Goal: Navigation & Orientation: Find specific page/section

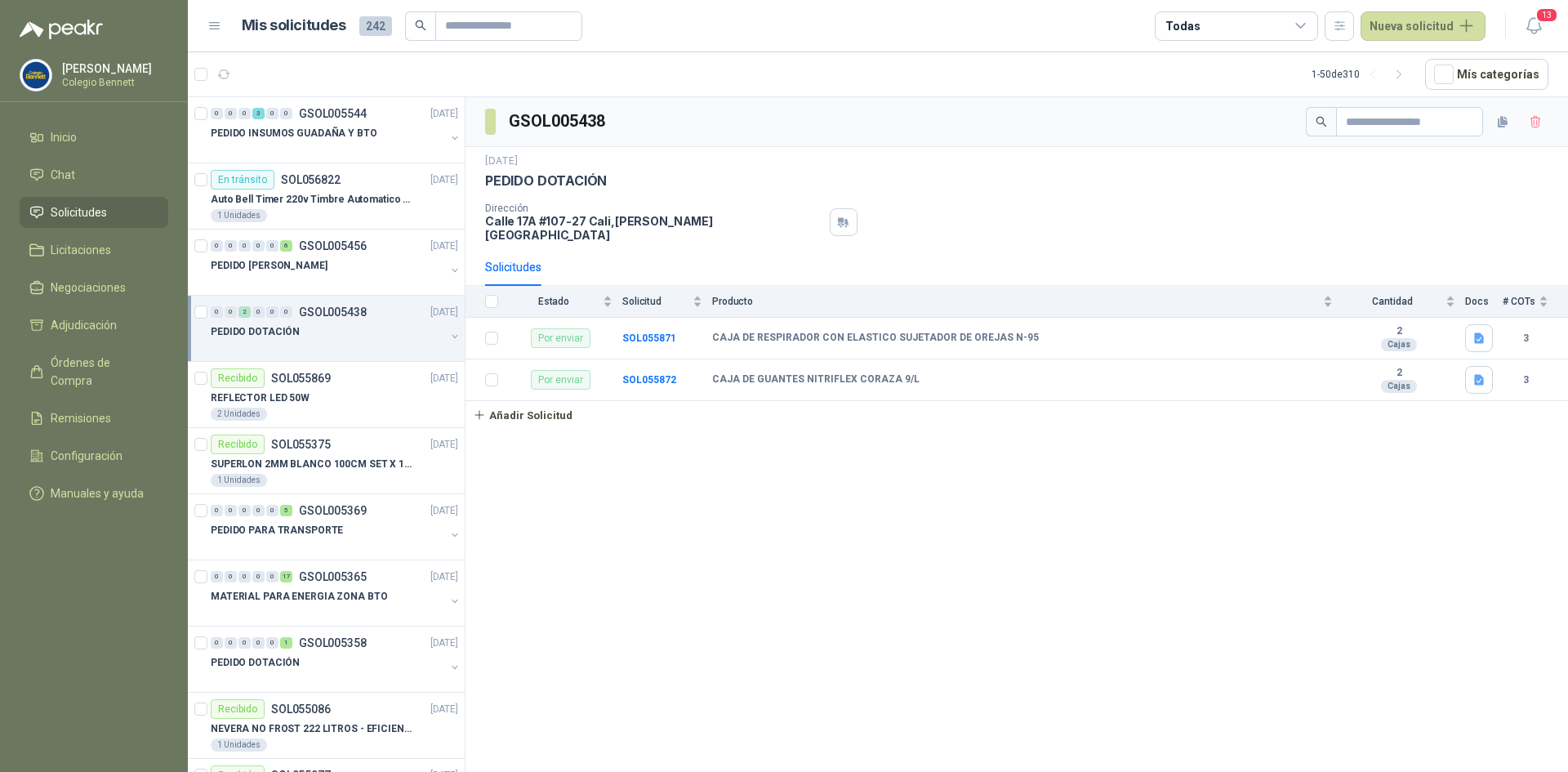
click at [80, 222] on link "Solicitudes" at bounding box center [93, 212] width 148 height 31
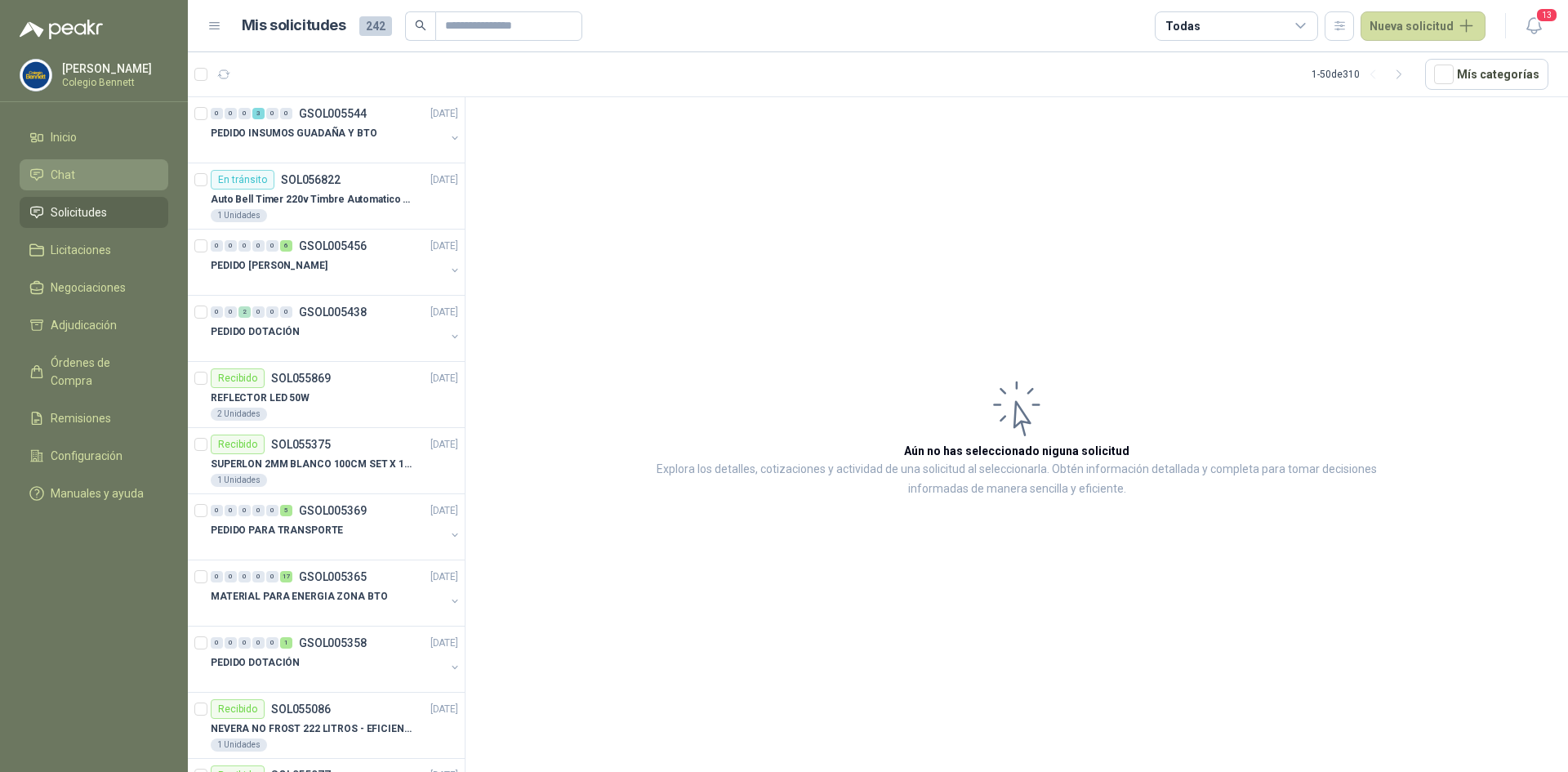
click at [70, 173] on span "Chat" at bounding box center [63, 175] width 25 height 18
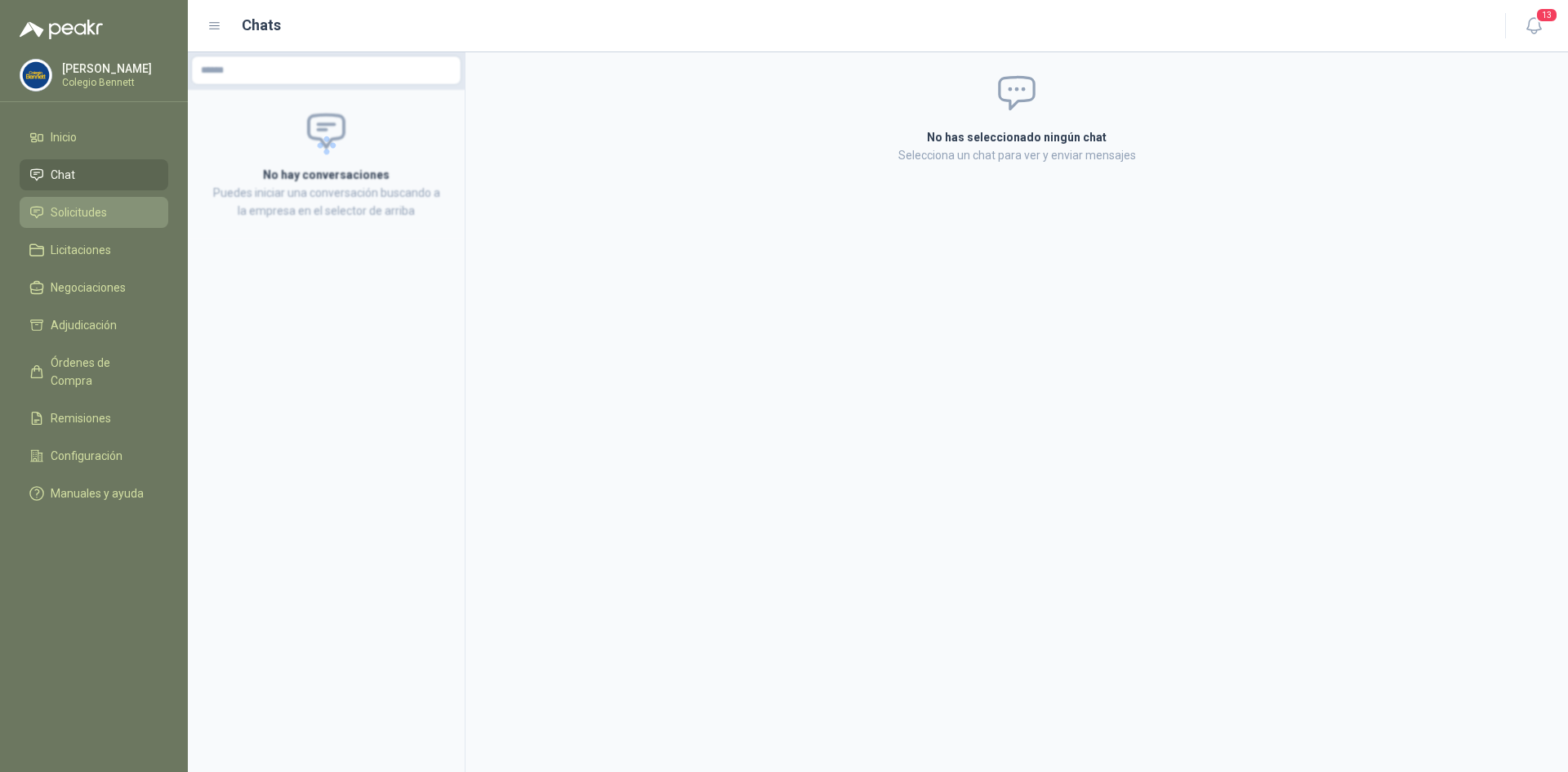
click at [64, 214] on span "Solicitudes" at bounding box center [79, 212] width 56 height 18
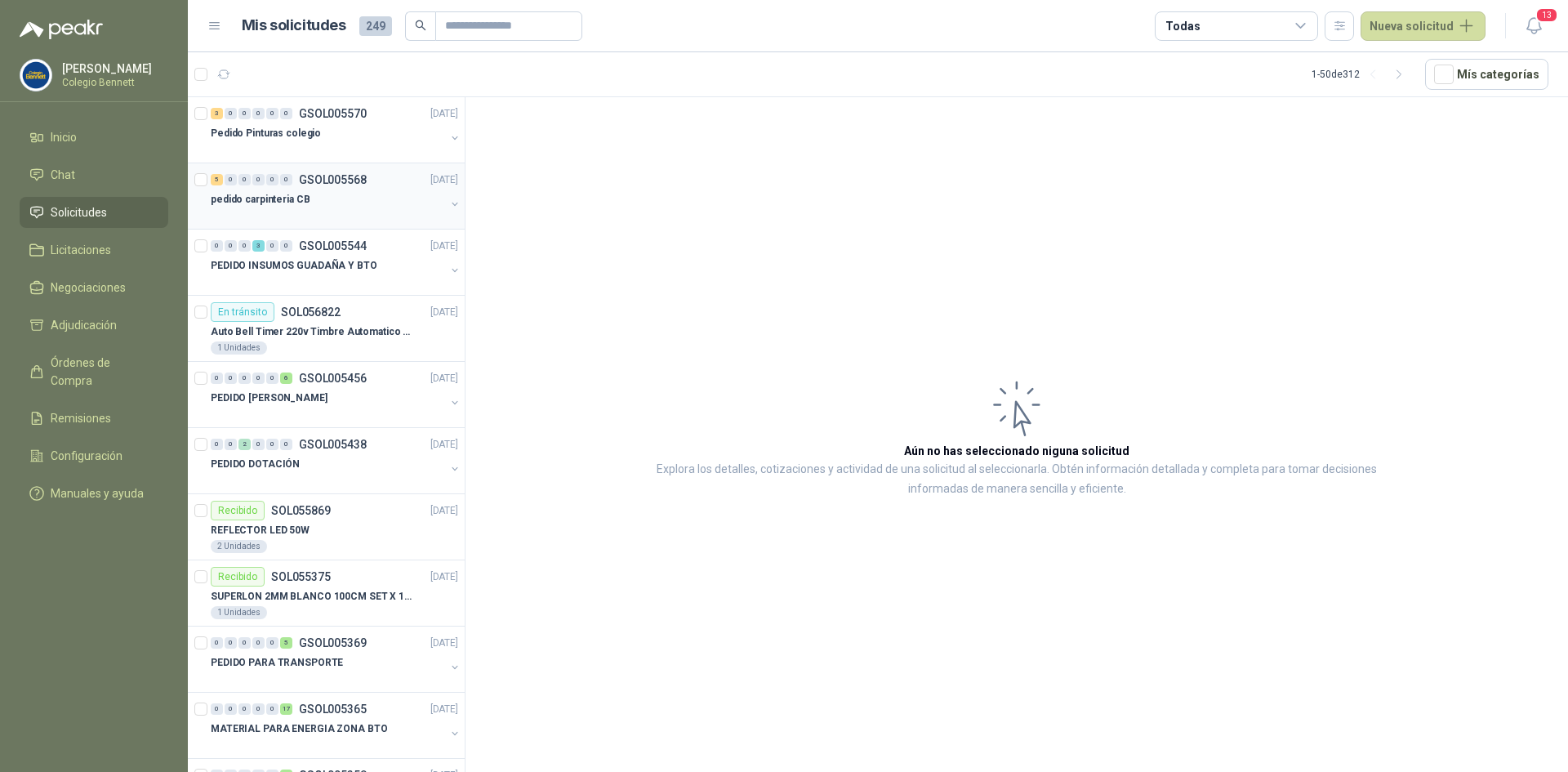
click at [292, 192] on p "pedido carpinteria CB" at bounding box center [260, 199] width 99 height 15
